Goal: Information Seeking & Learning: Learn about a topic

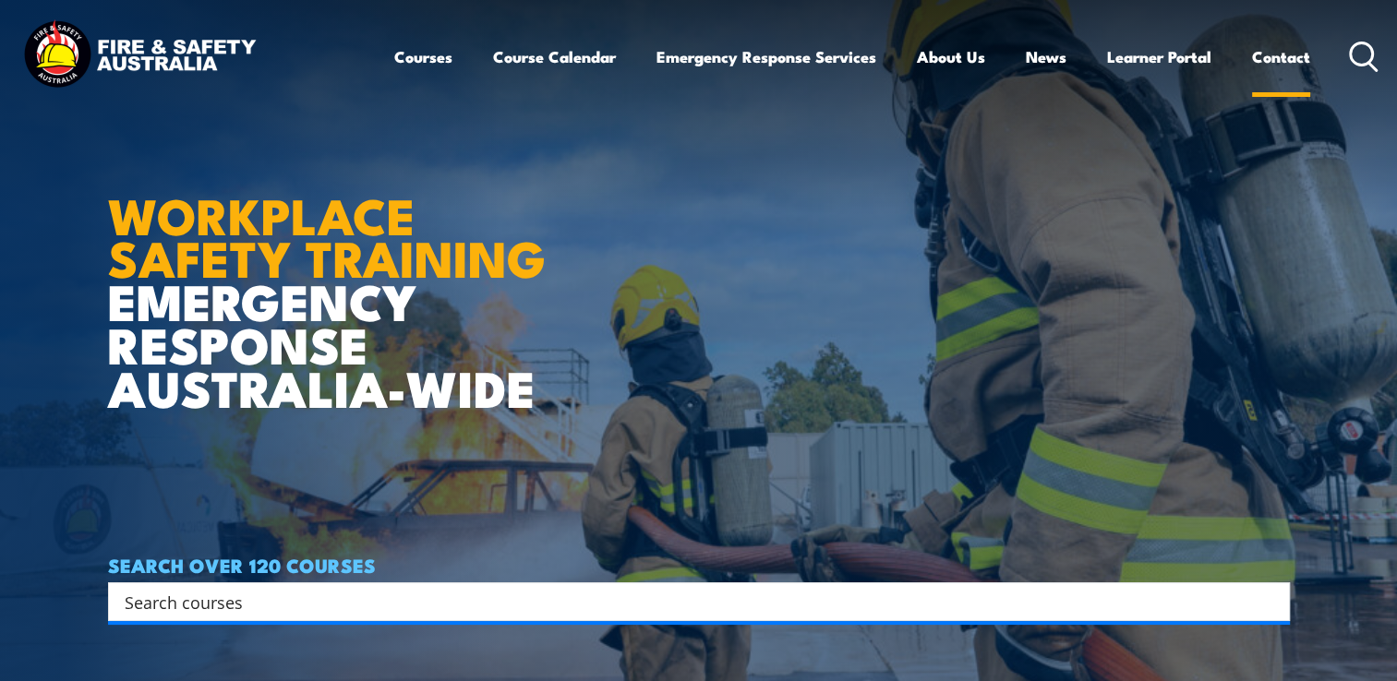
click at [1291, 59] on link "Contact" at bounding box center [1281, 56] width 58 height 49
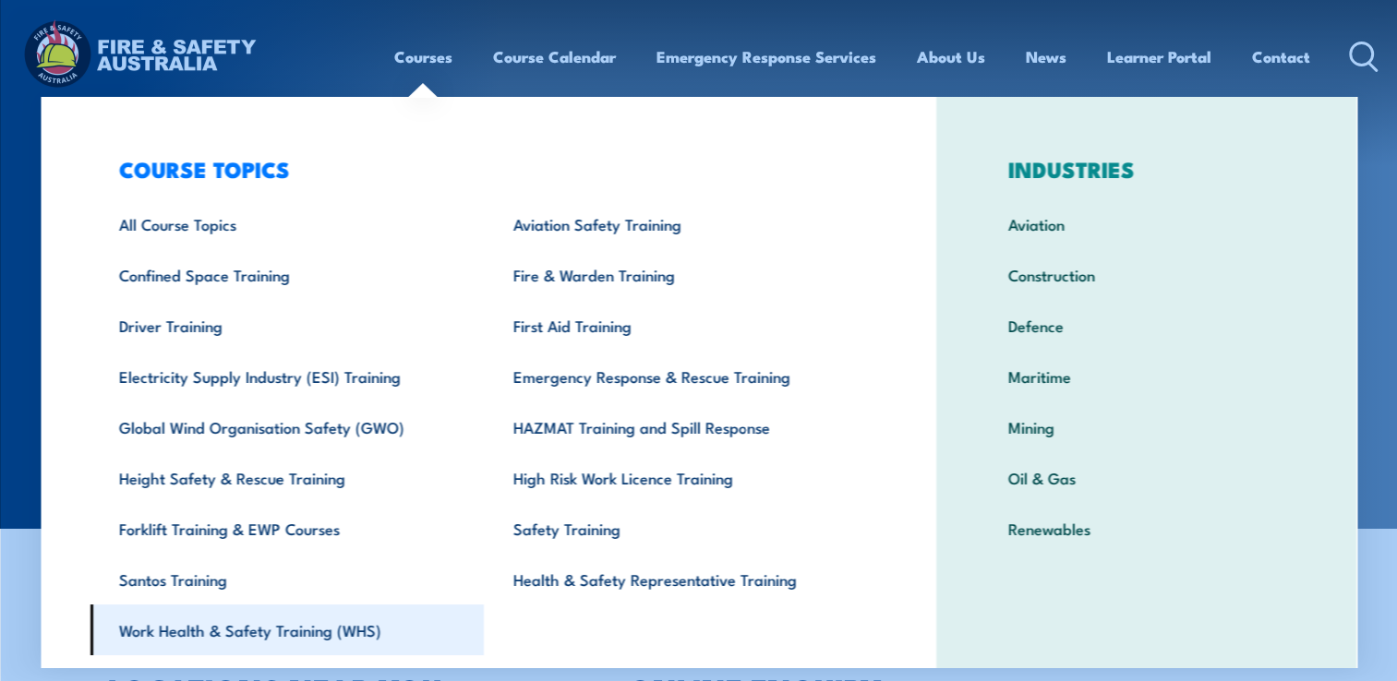
click at [364, 640] on link "Work Health & Safety Training (WHS)" at bounding box center [287, 630] width 394 height 51
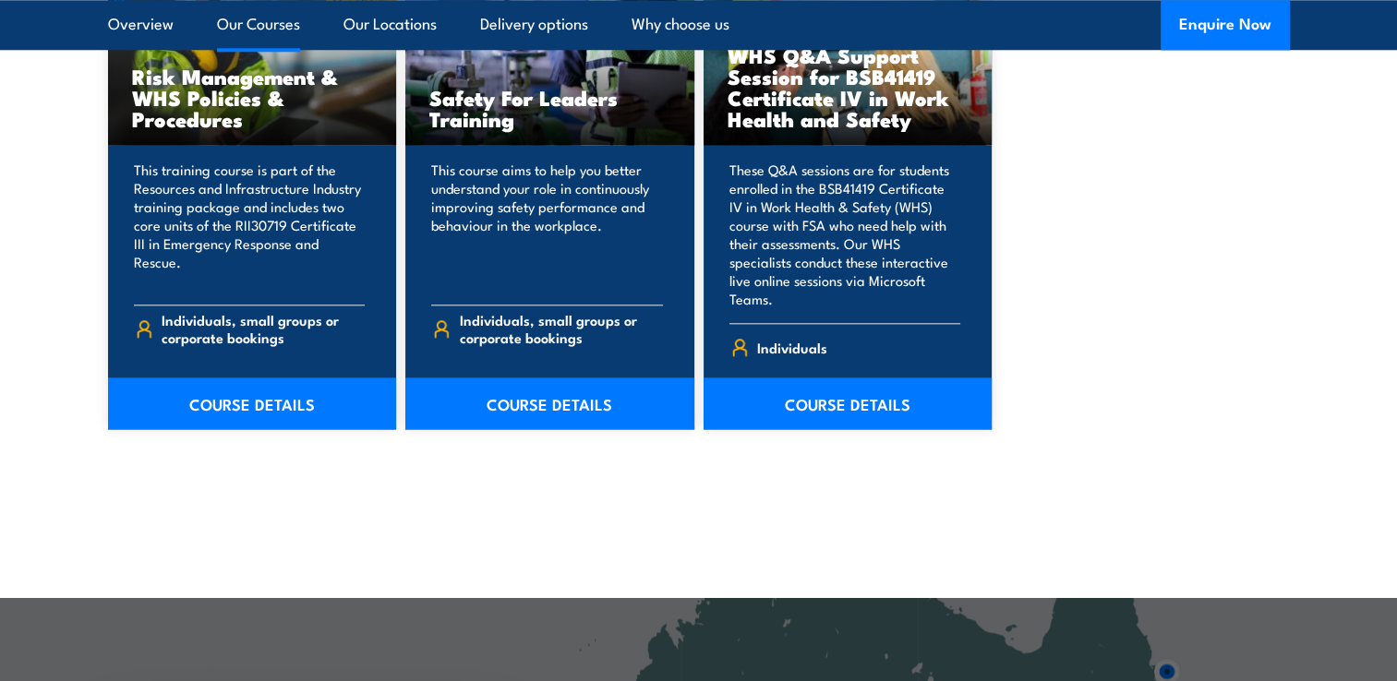
scroll to position [1754, 0]
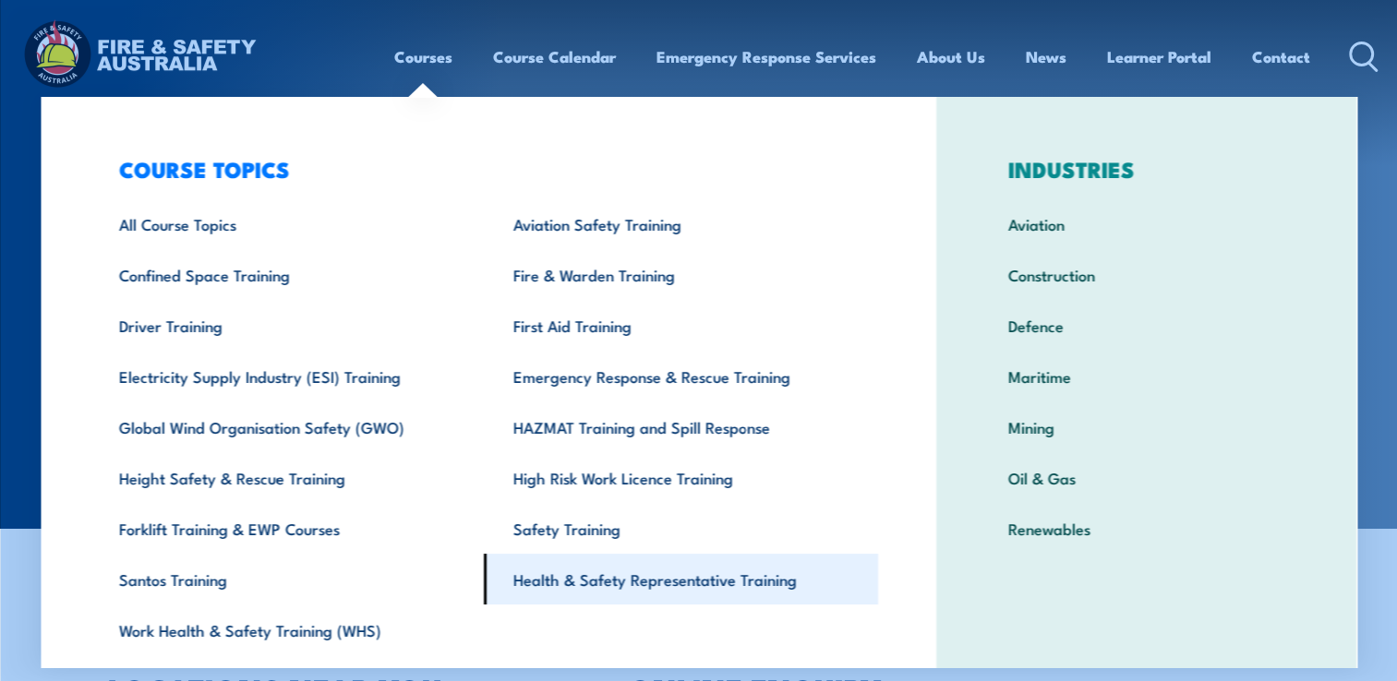
click at [679, 579] on link "Health & Safety Representative Training" at bounding box center [681, 579] width 394 height 51
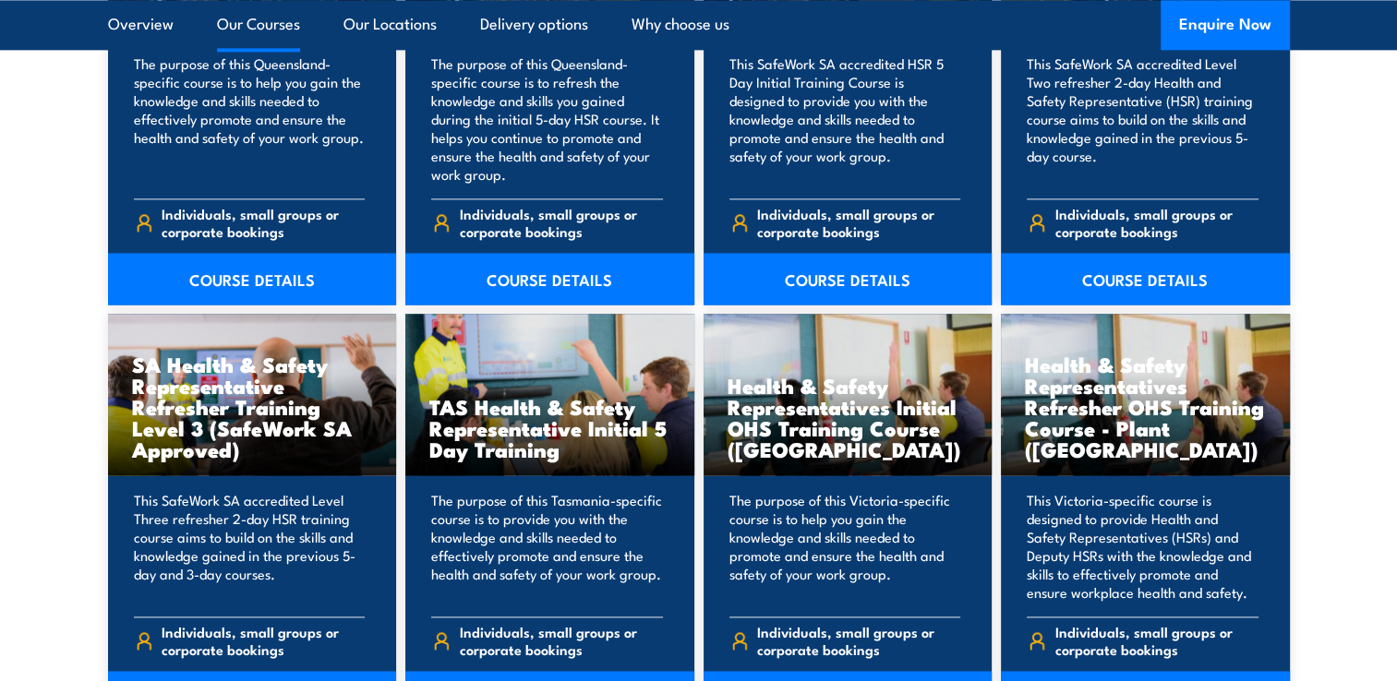
scroll to position [2678, 0]
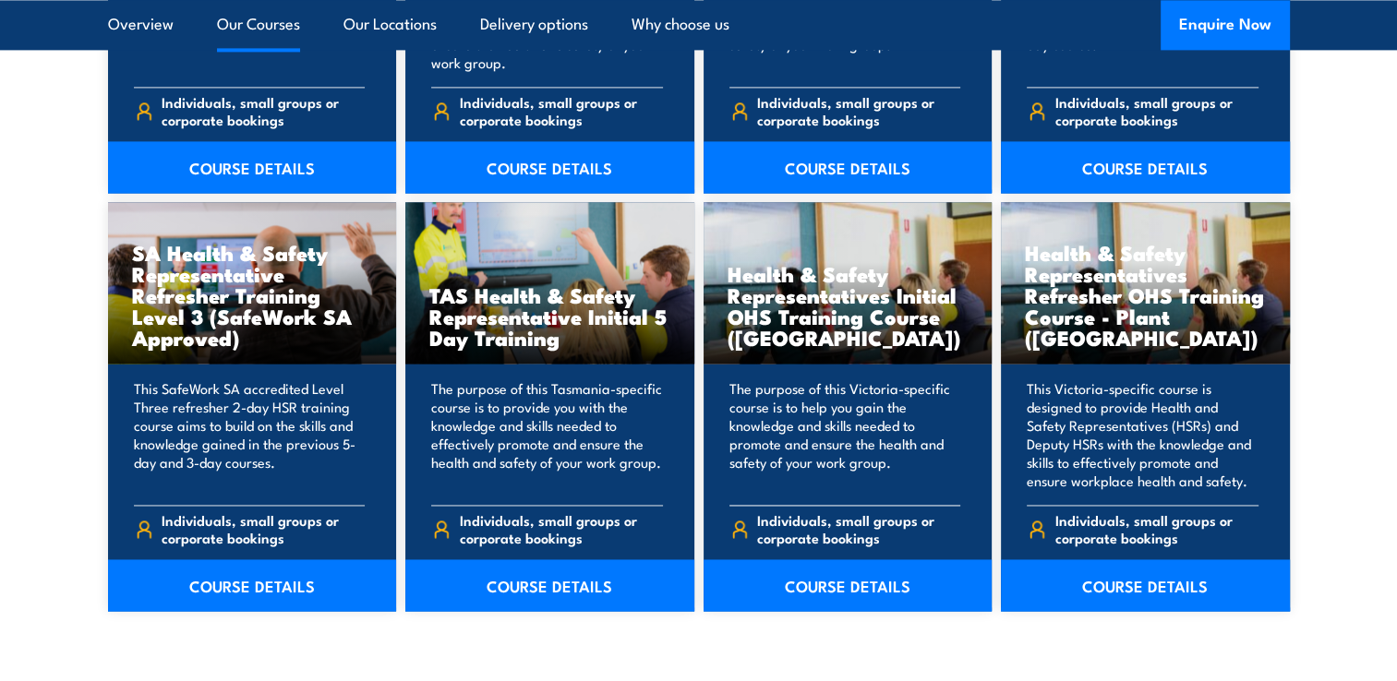
click at [851, 292] on h3 "Health & Safety Representatives Initial OHS Training Course (VIC)" at bounding box center [848, 305] width 241 height 85
click at [834, 593] on link "COURSE DETAILS" at bounding box center [848, 586] width 289 height 52
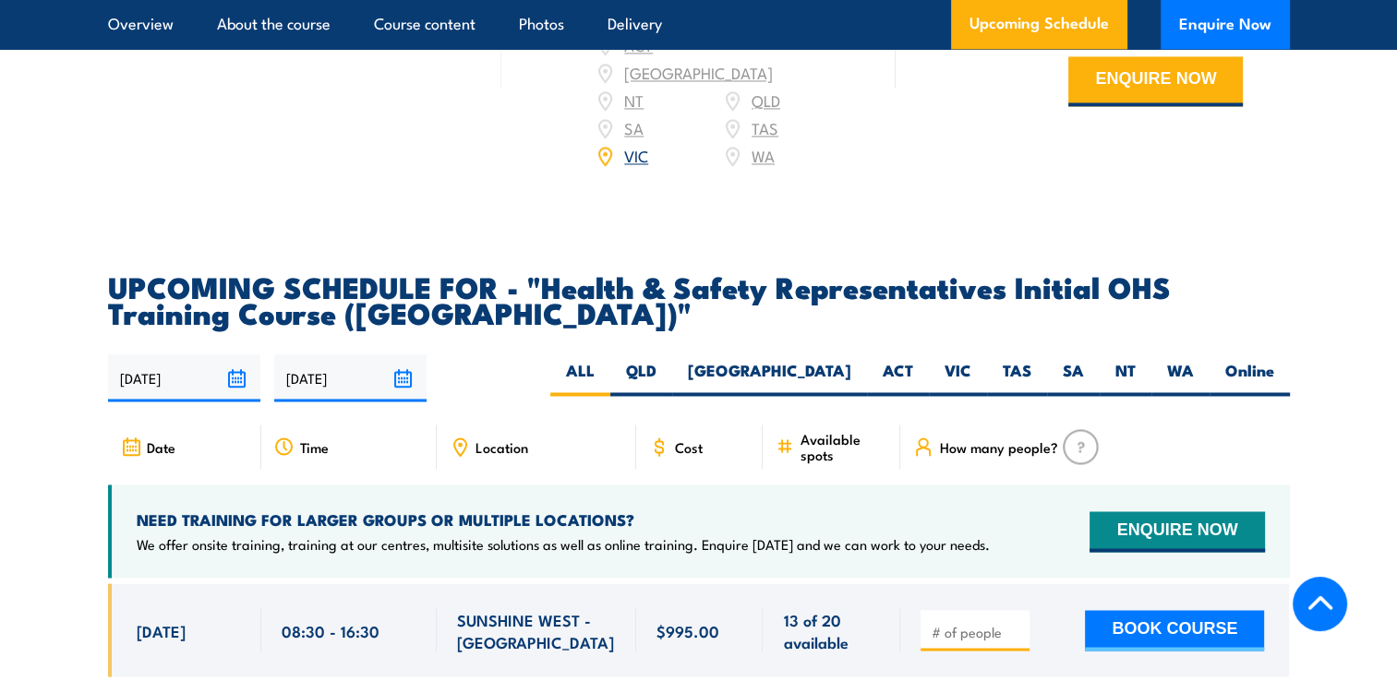
scroll to position [2933, 0]
